Goal: Task Accomplishment & Management: Use online tool/utility

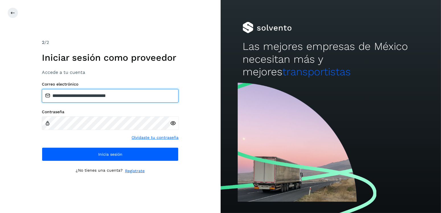
drag, startPoint x: 134, startPoint y: 95, endPoint x: 81, endPoint y: 95, distance: 53.2
click at [81, 95] on input "**********" at bounding box center [110, 96] width 137 height 14
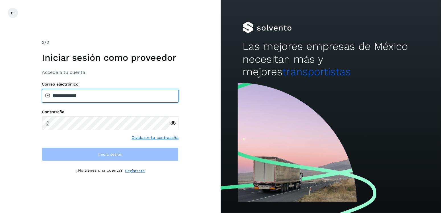
type input "**********"
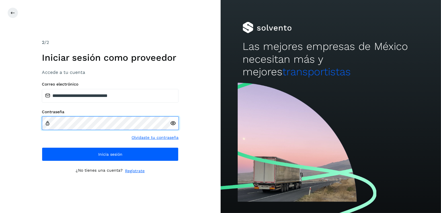
click at [48, 126] on div "Contraseña" at bounding box center [110, 119] width 137 height 20
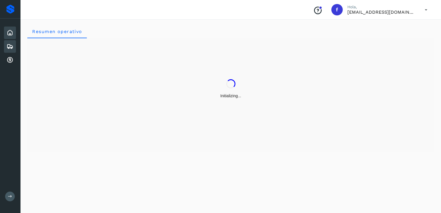
click at [8, 46] on icon at bounding box center [10, 46] width 7 height 7
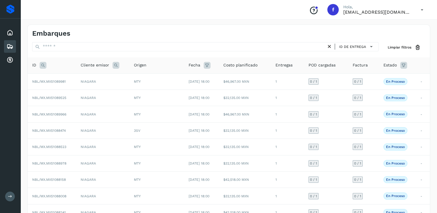
click at [42, 65] on icon at bounding box center [43, 65] width 7 height 7
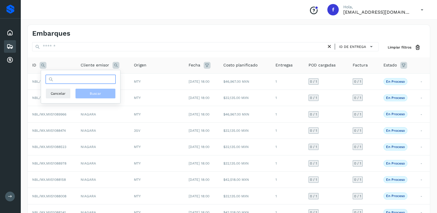
click at [69, 80] on input "text" at bounding box center [81, 79] width 70 height 9
type input "********"
click at [101, 91] on span "Buscar" at bounding box center [95, 93] width 11 height 5
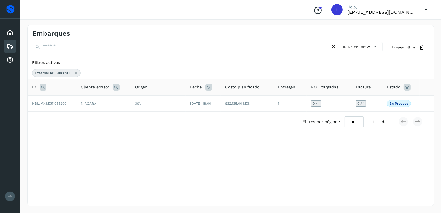
click at [76, 71] on icon at bounding box center [75, 73] width 5 height 5
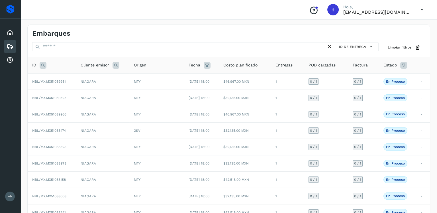
click at [402, 65] on icon at bounding box center [403, 65] width 7 height 7
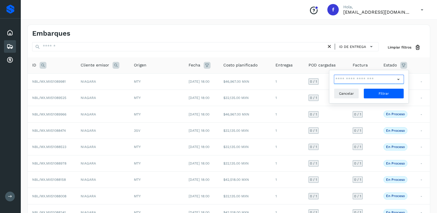
click at [390, 75] on input "text" at bounding box center [364, 79] width 61 height 9
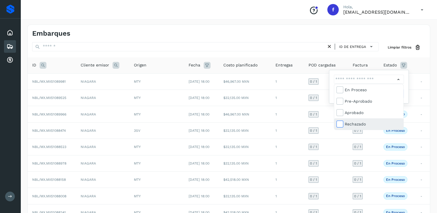
click at [340, 122] on icon at bounding box center [339, 124] width 6 height 6
type input "**********"
click at [406, 92] on div at bounding box center [218, 106] width 437 height 213
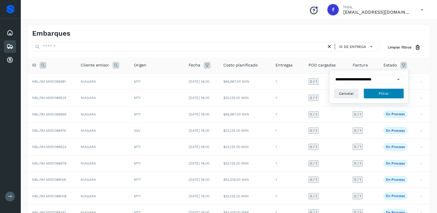
click at [381, 93] on span "Filtrar" at bounding box center [383, 93] width 10 height 5
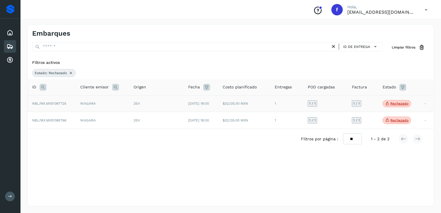
click at [404, 104] on p "Rechazado" at bounding box center [399, 103] width 18 height 4
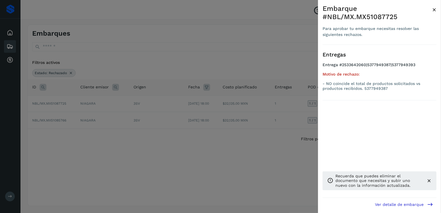
click at [289, 132] on div at bounding box center [220, 106] width 441 height 213
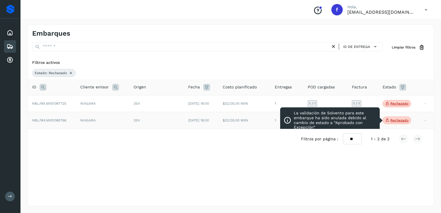
click at [402, 120] on p "Rechazado" at bounding box center [399, 120] width 18 height 4
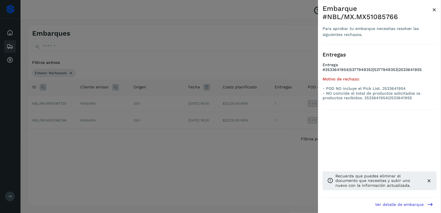
click at [222, 128] on div at bounding box center [220, 106] width 441 height 213
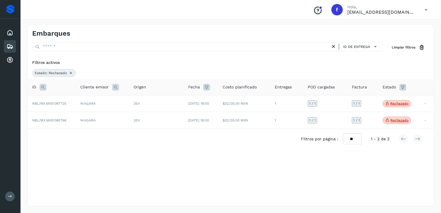
click at [69, 72] on icon at bounding box center [71, 73] width 5 height 5
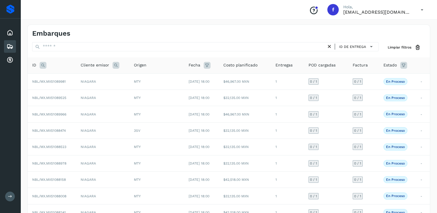
click at [404, 65] on icon at bounding box center [403, 65] width 7 height 7
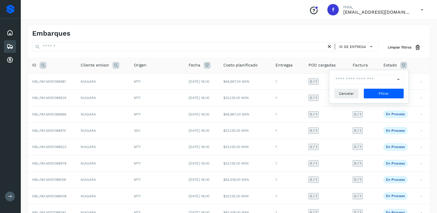
click at [124, 69] on th "Cliente emisor" at bounding box center [103, 65] width 54 height 16
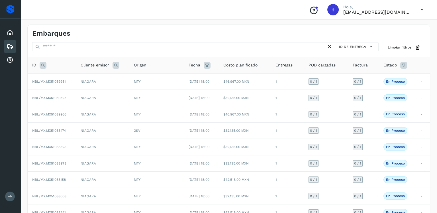
click at [40, 64] on icon at bounding box center [43, 65] width 7 height 7
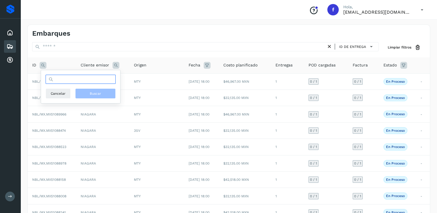
click at [72, 79] on input "text" at bounding box center [81, 79] width 70 height 9
type input "*******"
click at [92, 92] on span "Buscar" at bounding box center [95, 93] width 11 height 5
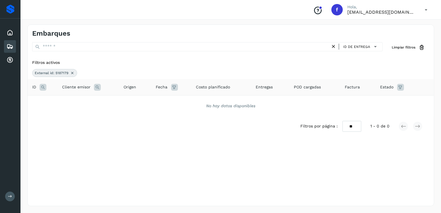
click at [44, 87] on icon at bounding box center [43, 87] width 7 height 7
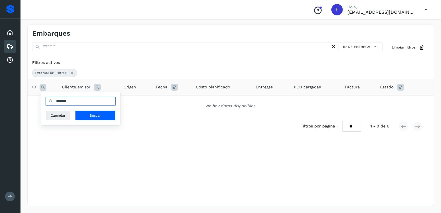
drag, startPoint x: 74, startPoint y: 98, endPoint x: 43, endPoint y: 103, distance: 31.6
click at [43, 103] on div "******* Cancelar Buscar" at bounding box center [80, 108] width 79 height 33
type input "********"
click at [91, 115] on span "Buscar" at bounding box center [95, 115] width 11 height 5
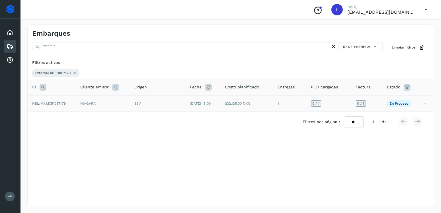
click at [173, 103] on div "3SV" at bounding box center [157, 103] width 46 height 5
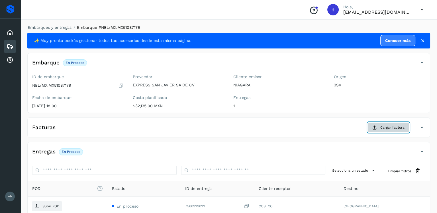
click at [384, 125] on span "Cargar factura" at bounding box center [392, 127] width 24 height 5
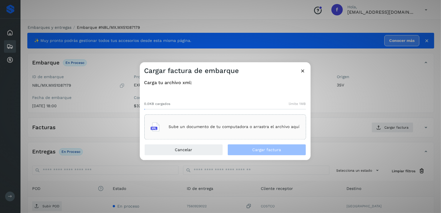
click at [242, 120] on div "Sube un documento de tu computadora o arrastra el archivo aquí" at bounding box center [225, 126] width 149 height 15
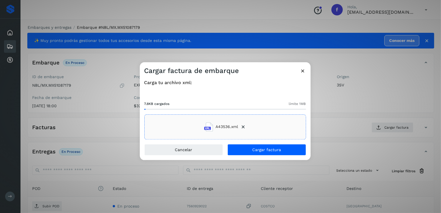
click at [272, 143] on div "Carga tu archivo xml: 7.8KB cargados límite 1MB A43536.xml" at bounding box center [225, 109] width 171 height 69
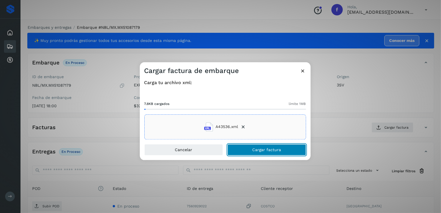
click at [276, 146] on button "Cargar factura" at bounding box center [266, 149] width 79 height 11
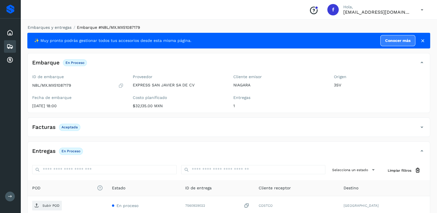
scroll to position [57, 0]
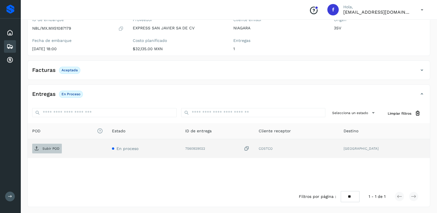
click at [37, 149] on icon at bounding box center [36, 148] width 5 height 5
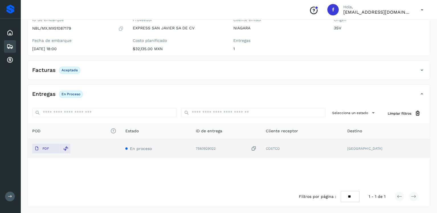
click at [13, 44] on icon at bounding box center [10, 46] width 7 height 7
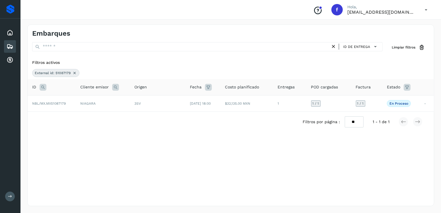
click at [73, 71] on icon at bounding box center [74, 73] width 5 height 5
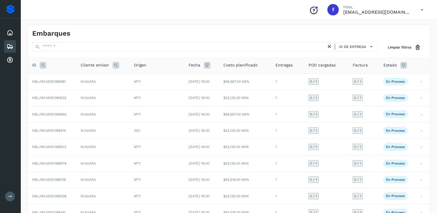
click at [44, 62] on icon at bounding box center [43, 65] width 7 height 7
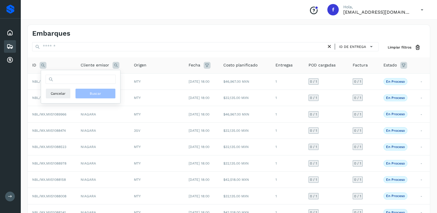
click at [59, 73] on div "Cancelar Buscar" at bounding box center [80, 86] width 79 height 33
click at [61, 75] on input "text" at bounding box center [81, 79] width 70 height 9
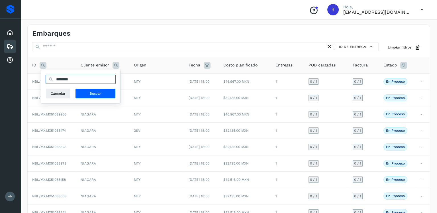
type input "********"
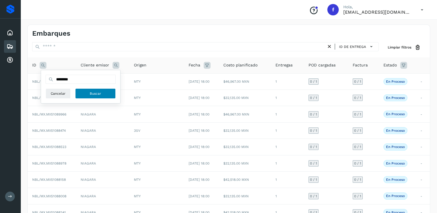
click at [90, 93] on span "Buscar" at bounding box center [95, 93] width 11 height 5
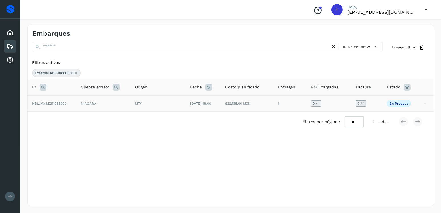
click at [192, 108] on td "[DATE] 18:00" at bounding box center [203, 103] width 35 height 16
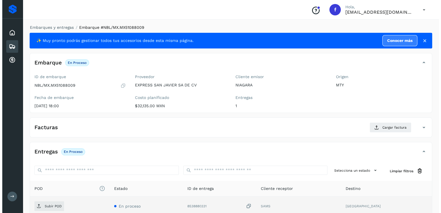
scroll to position [57, 0]
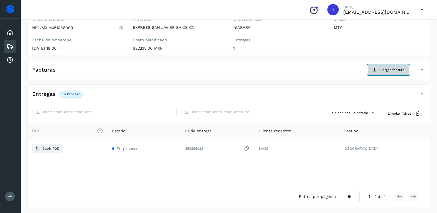
click at [374, 72] on button "Cargar factura" at bounding box center [388, 70] width 42 height 10
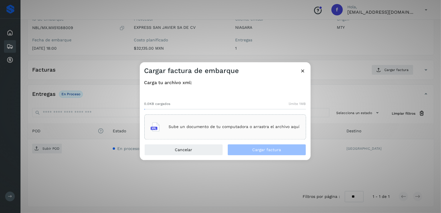
click at [261, 119] on div "Sube un documento de tu computadora o arrastra el archivo aquí" at bounding box center [225, 126] width 149 height 15
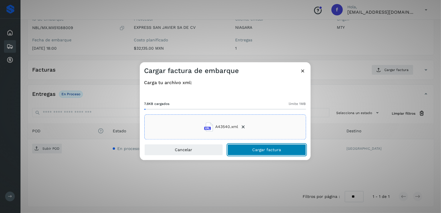
click at [257, 153] on button "Cargar factura" at bounding box center [266, 149] width 79 height 11
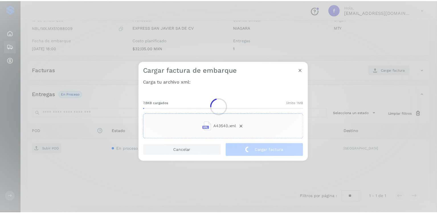
scroll to position [57, 0]
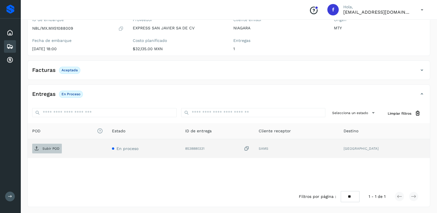
click at [43, 145] on span "Subir POD" at bounding box center [47, 148] width 30 height 9
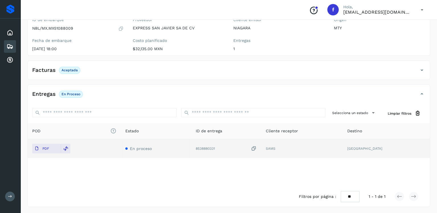
click at [10, 46] on icon at bounding box center [10, 46] width 7 height 7
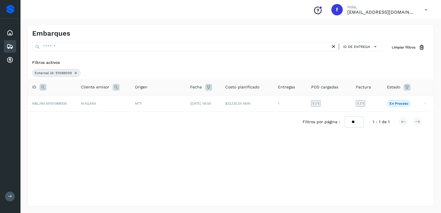
click at [73, 71] on icon at bounding box center [75, 73] width 5 height 5
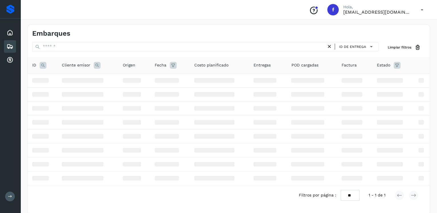
click at [41, 63] on icon at bounding box center [43, 65] width 7 height 7
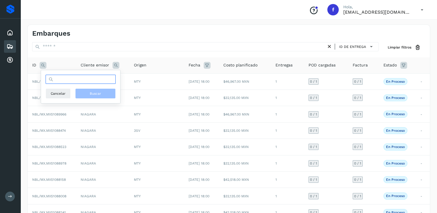
click at [66, 77] on input "text" at bounding box center [81, 79] width 70 height 9
type input "********"
click at [95, 94] on span "Buscar" at bounding box center [95, 93] width 11 height 5
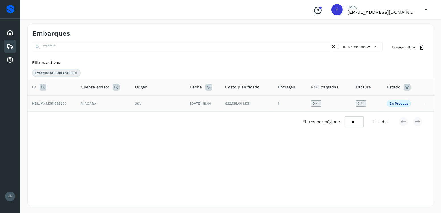
click at [232, 104] on td "$32,135.00 MXN" at bounding box center [247, 103] width 53 height 16
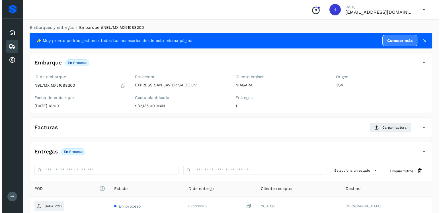
scroll to position [57, 0]
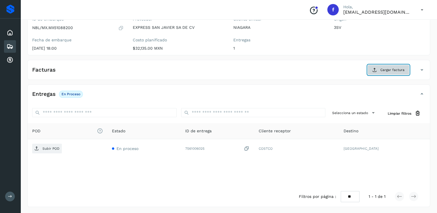
click at [376, 66] on button "Cargar factura" at bounding box center [388, 70] width 42 height 10
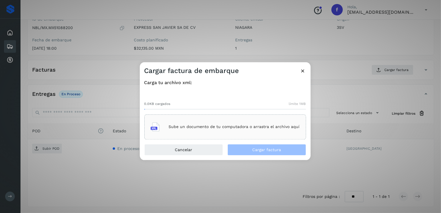
click at [233, 123] on div "Sube un documento de tu computadora o arrastra el archivo aquí" at bounding box center [225, 126] width 149 height 15
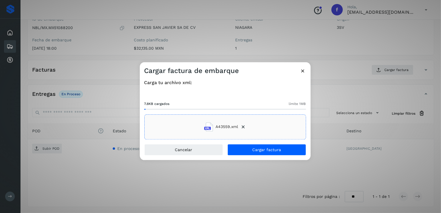
click at [264, 155] on div "Cancelar Cargar factura" at bounding box center [225, 152] width 171 height 16
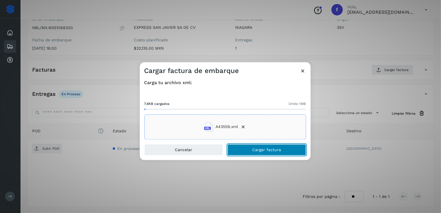
click at [264, 153] on button "Cargar factura" at bounding box center [266, 149] width 79 height 11
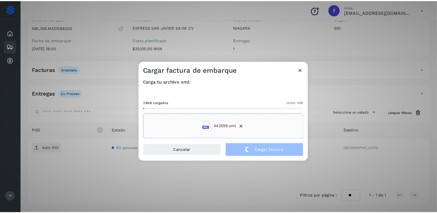
scroll to position [57, 0]
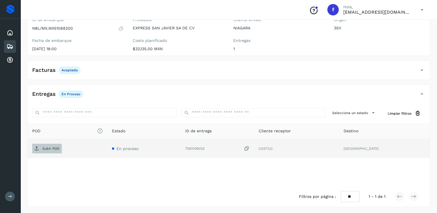
click at [52, 149] on p "Subir POD" at bounding box center [50, 148] width 17 height 4
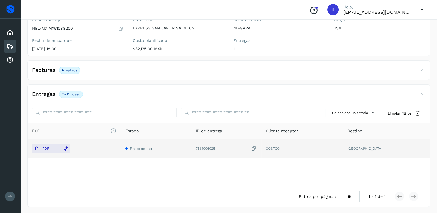
click at [12, 40] on div "Embarques" at bounding box center [10, 46] width 12 height 13
